Goal: Task Accomplishment & Management: Use online tool/utility

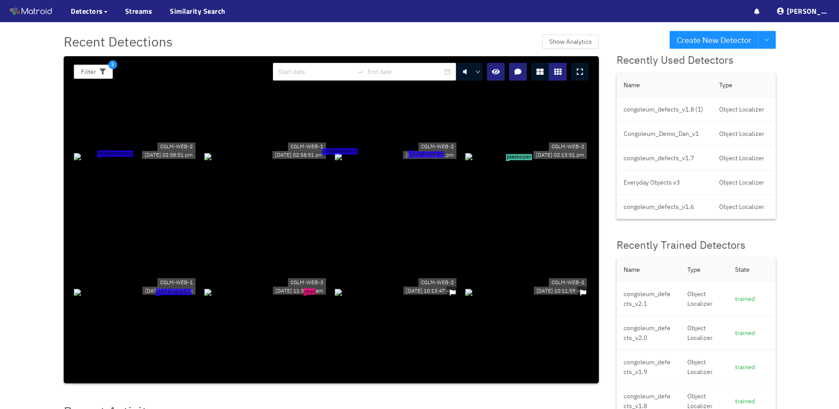
click at [191, 157] on div "contamination" at bounding box center [135, 156] width 123 height 10
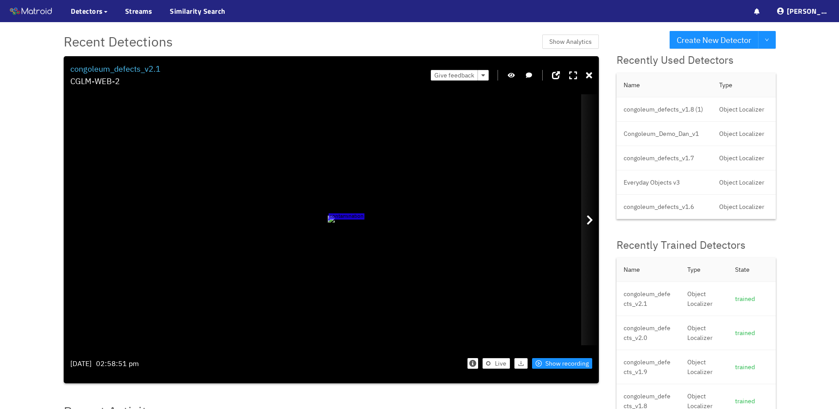
click at [595, 222] on div at bounding box center [590, 219] width 18 height 251
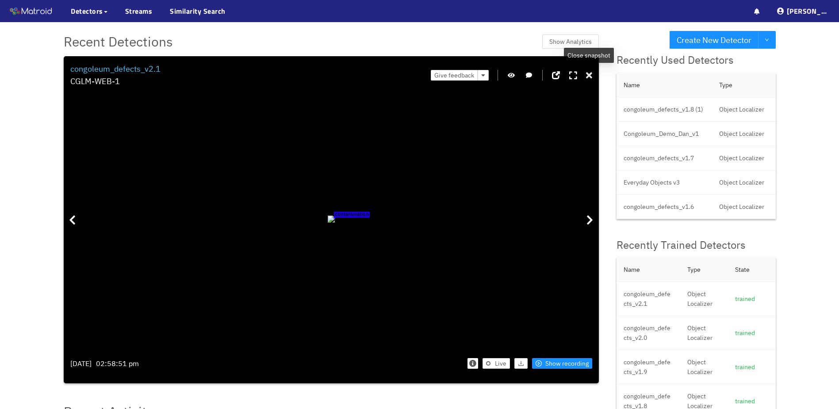
click at [588, 73] on icon at bounding box center [589, 75] width 6 height 9
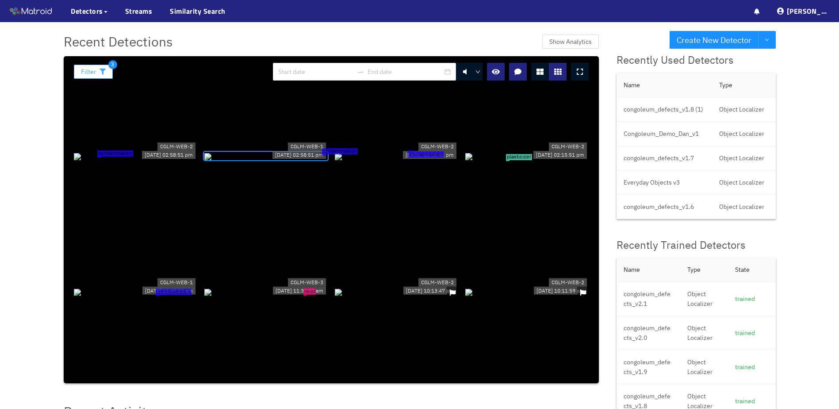
click at [98, 67] on button "Filter" at bounding box center [93, 72] width 39 height 14
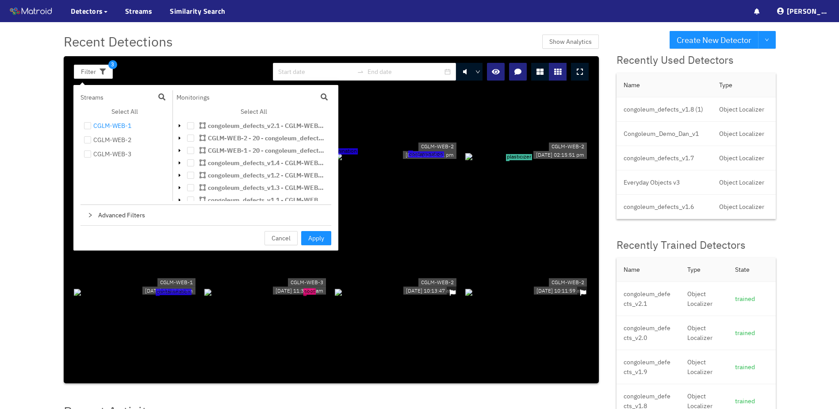
drag, startPoint x: 129, startPoint y: 129, endPoint x: 125, endPoint y: 133, distance: 5.3
click at [129, 128] on div "CGLM-WEB-1" at bounding box center [112, 125] width 38 height 11
checkbox input "true"
click at [118, 142] on div "CGLM-WEB-2" at bounding box center [112, 139] width 38 height 11
checkbox input "true"
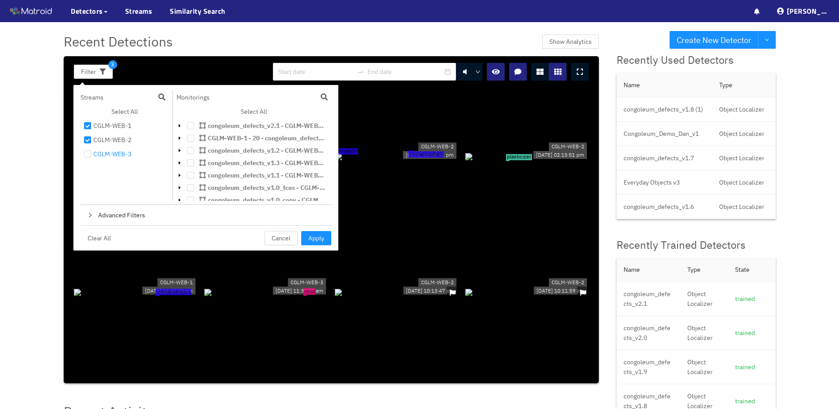
click at [117, 153] on div "CGLM-WEB-3" at bounding box center [112, 154] width 38 height 11
checkbox input "true"
click at [305, 237] on button "Apply" at bounding box center [316, 238] width 30 height 14
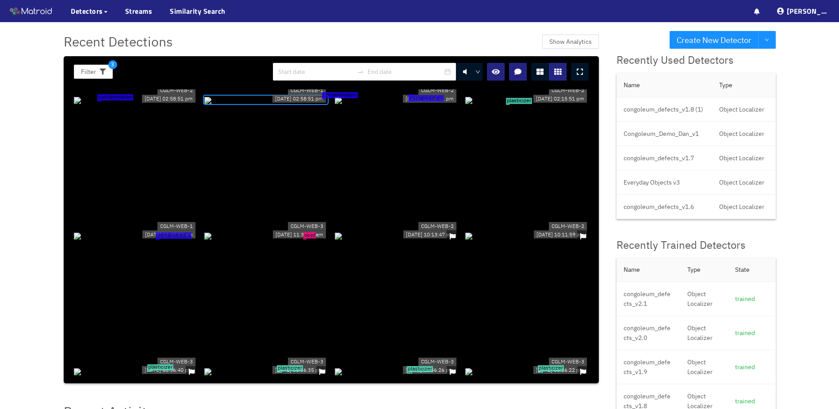
scroll to position [177, 0]
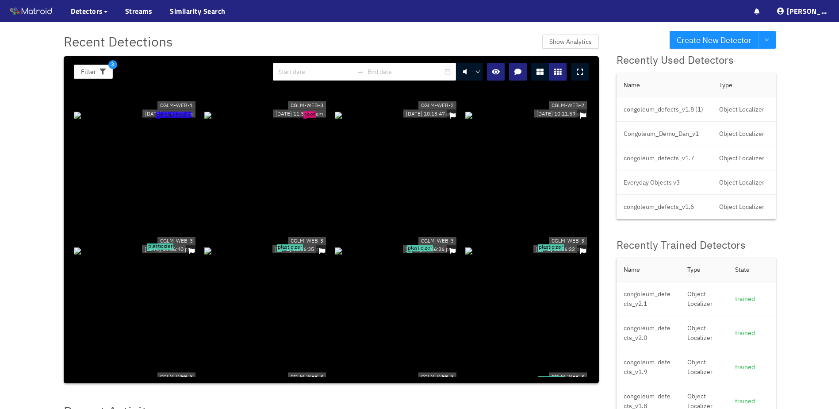
click at [144, 249] on div "plasticizer" at bounding box center [135, 250] width 123 height 10
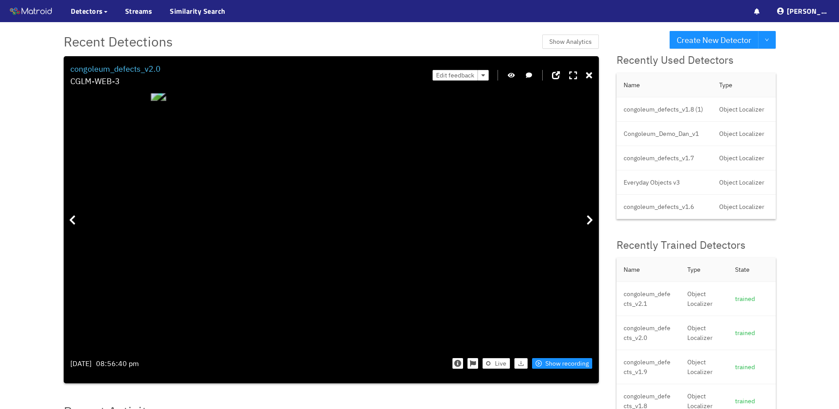
click at [511, 75] on icon "button" at bounding box center [511, 75] width 7 height 6
click at [511, 75] on icon "button" at bounding box center [511, 75] width 8 height 6
click at [586, 219] on div at bounding box center [590, 219] width 18 height 251
click at [513, 75] on icon "button" at bounding box center [511, 75] width 7 height 6
click at [512, 75] on icon "button" at bounding box center [511, 75] width 8 height 6
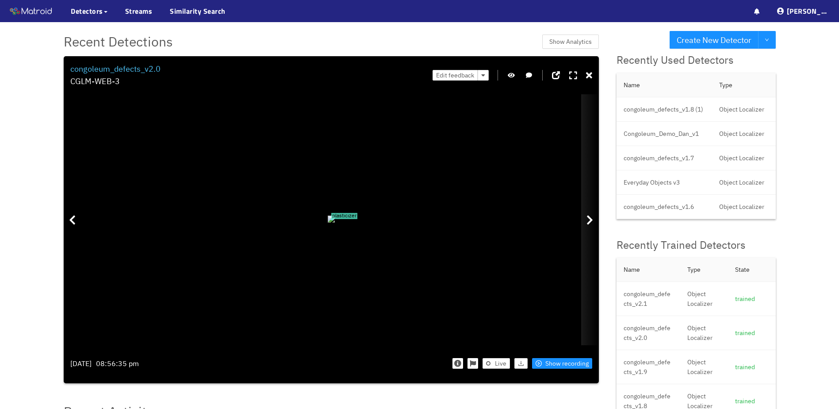
click at [593, 215] on div at bounding box center [590, 219] width 18 height 251
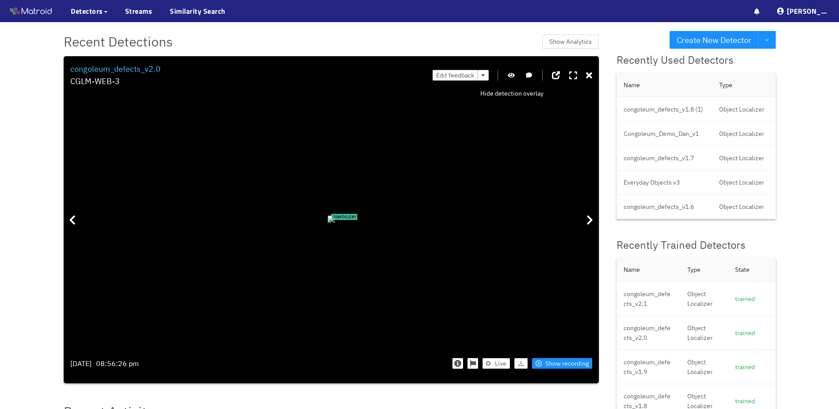
click at [516, 73] on button "button" at bounding box center [511, 75] width 9 height 11
click at [593, 217] on div at bounding box center [590, 219] width 18 height 251
click at [506, 77] on div "Edit feedback" at bounding box center [512, 75] width 160 height 25
click at [510, 72] on icon "button" at bounding box center [511, 75] width 7 height 6
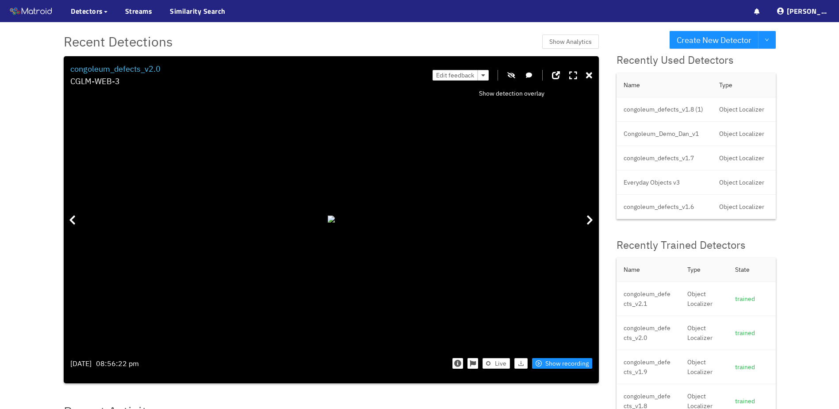
click at [509, 73] on icon "button" at bounding box center [511, 75] width 8 height 6
click at [589, 78] on icon at bounding box center [589, 75] width 6 height 9
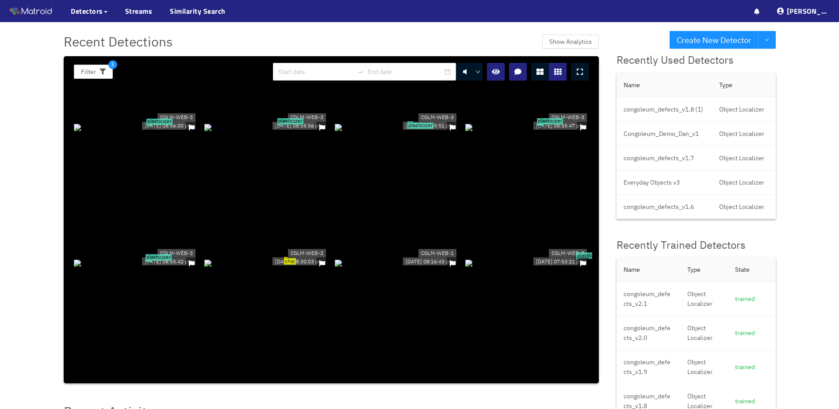
scroll to position [619, 0]
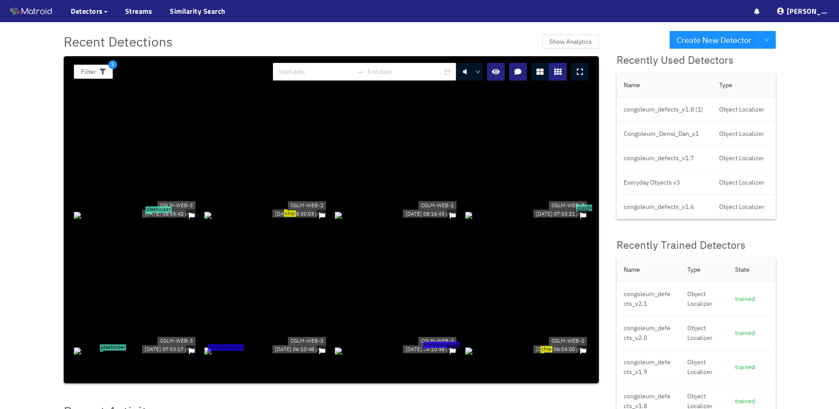
click at [497, 215] on div "plasticizer" at bounding box center [526, 215] width 123 height 10
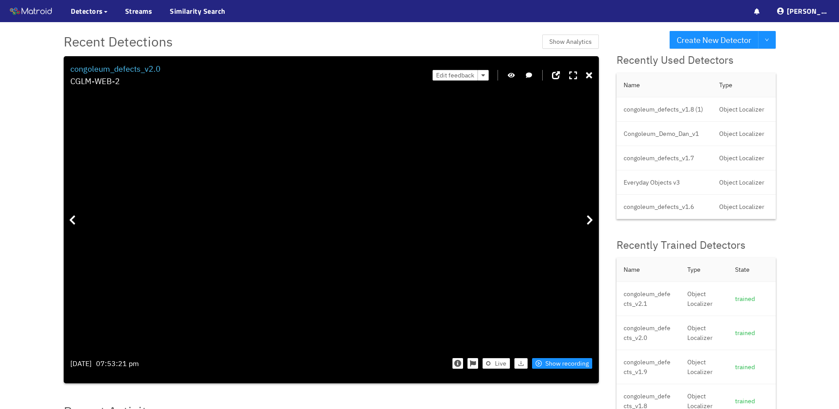
click at [512, 74] on icon "button" at bounding box center [511, 75] width 7 height 6
click at [512, 74] on icon "button" at bounding box center [511, 75] width 8 height 6
click at [587, 77] on icon at bounding box center [589, 75] width 6 height 9
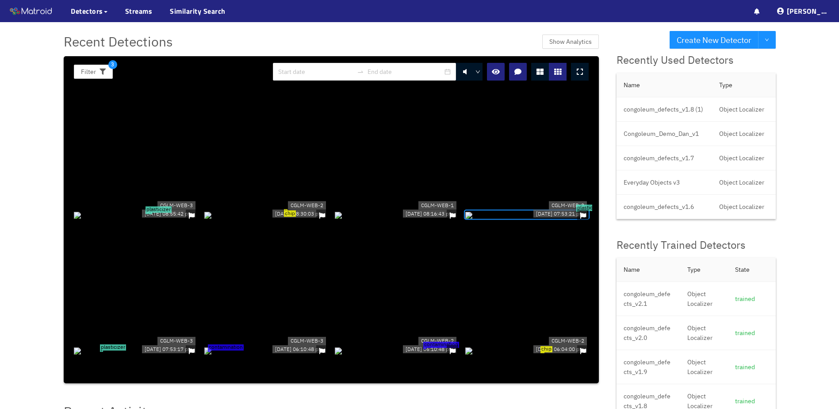
scroll to position [752, 0]
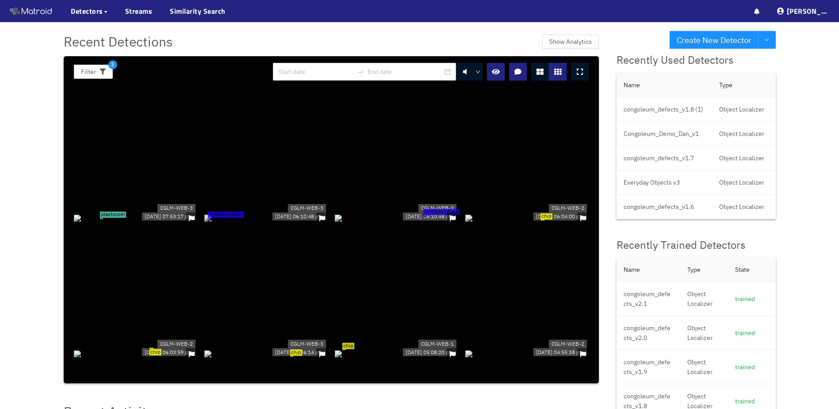
click at [221, 222] on div "contamination" at bounding box center [265, 217] width 123 height 10
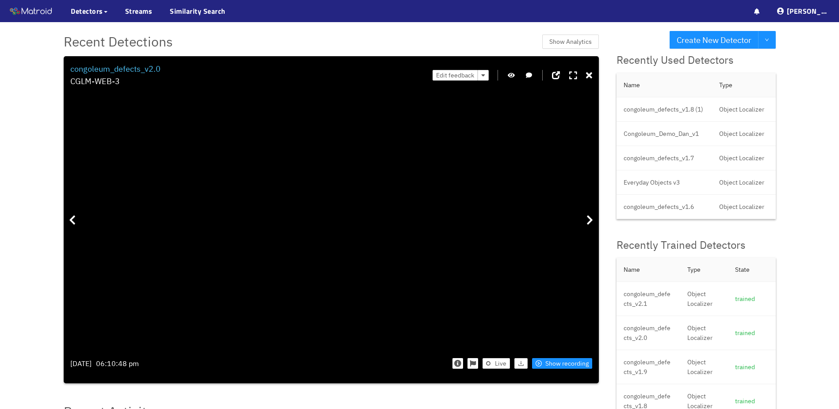
click at [513, 73] on icon "button" at bounding box center [511, 75] width 7 height 6
click at [513, 73] on icon "button" at bounding box center [511, 75] width 8 height 6
click at [590, 80] on div at bounding box center [589, 76] width 6 height 14
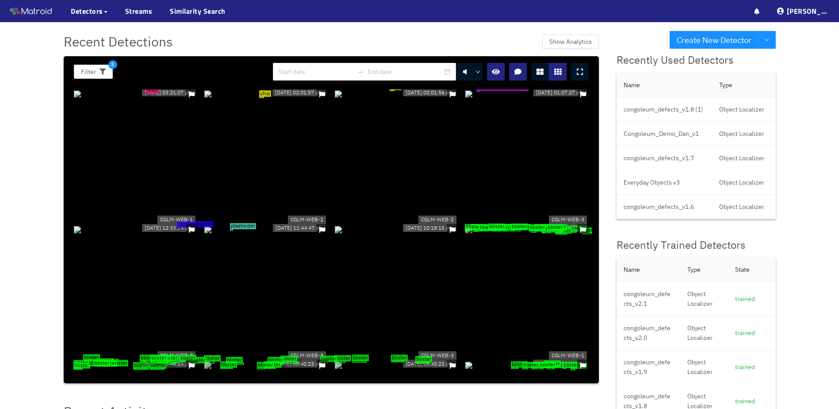
scroll to position [1327, 0]
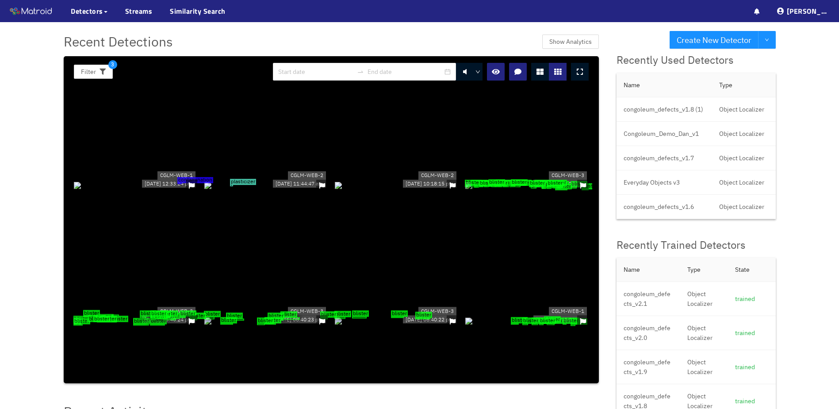
click at [521, 185] on div "blister blister blister blister blister blister blister blister blister blister…" at bounding box center [526, 185] width 123 height 10
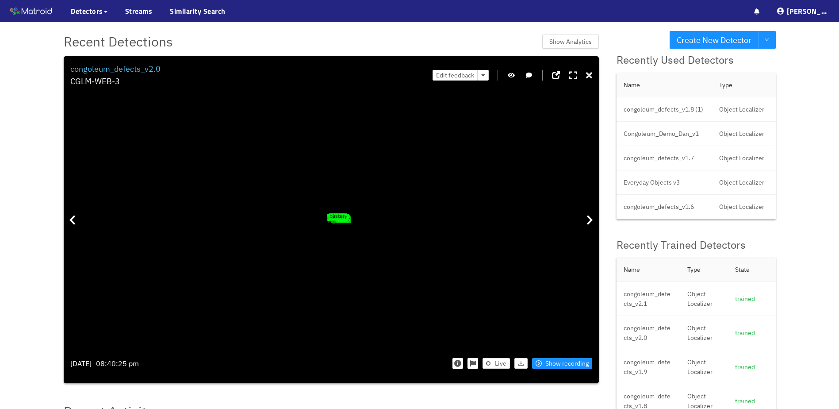
click at [589, 70] on div at bounding box center [589, 76] width 6 height 14
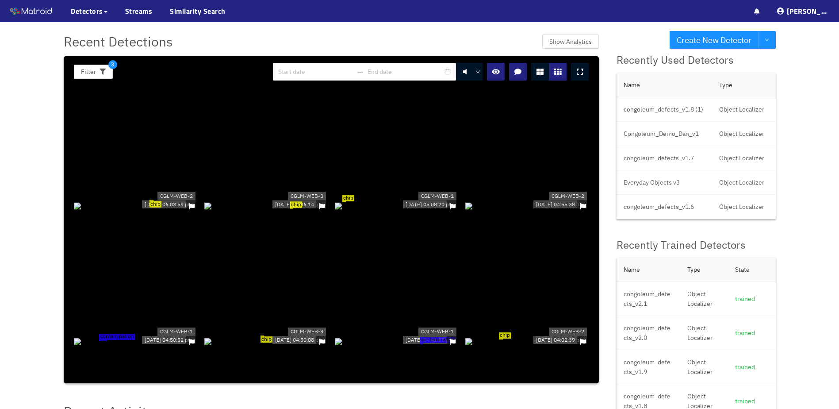
scroll to position [1017, 0]
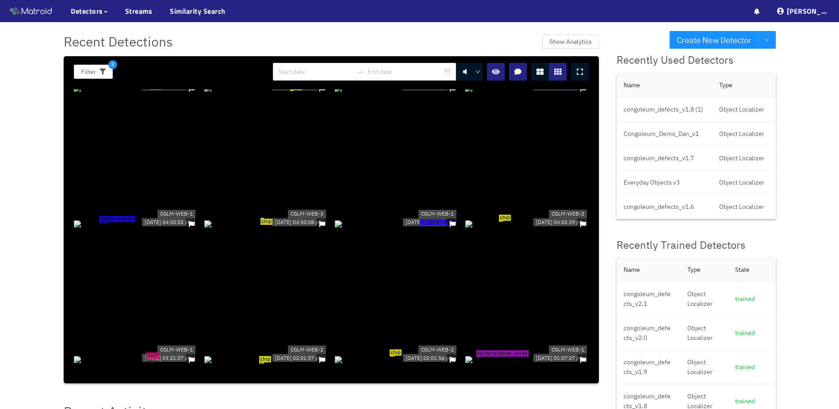
click at [104, 218] on div "contamination" at bounding box center [135, 223] width 123 height 10
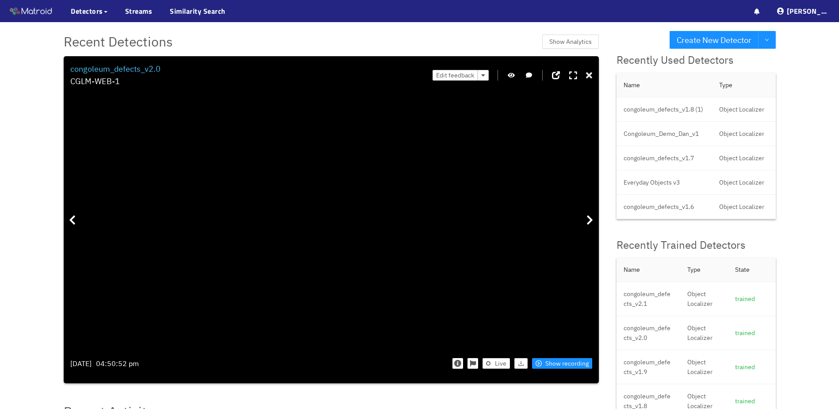
click at [589, 76] on icon at bounding box center [589, 75] width 6 height 9
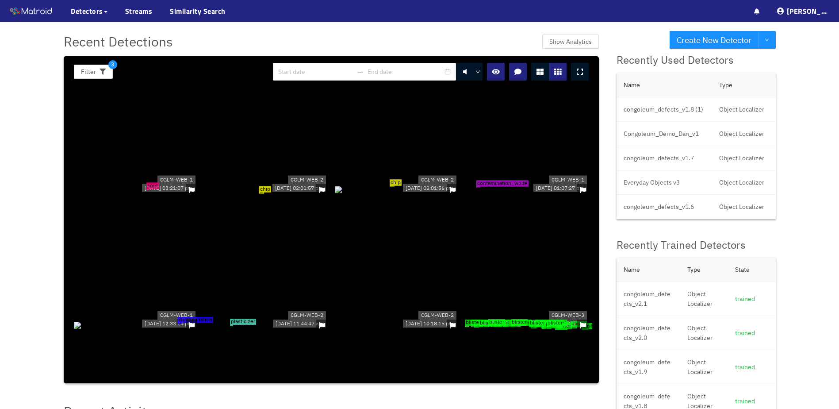
scroll to position [1061, 0]
